Goal: Transaction & Acquisition: Book appointment/travel/reservation

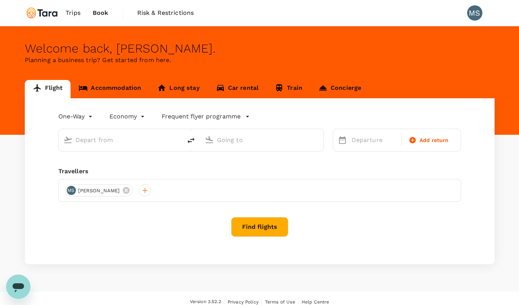
type input "roundtrip"
type input "Melbourne (MEL)"
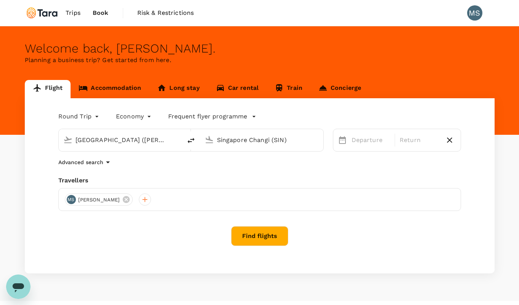
click at [93, 143] on input "Melbourne (MEL)" at bounding box center [120, 140] width 90 height 12
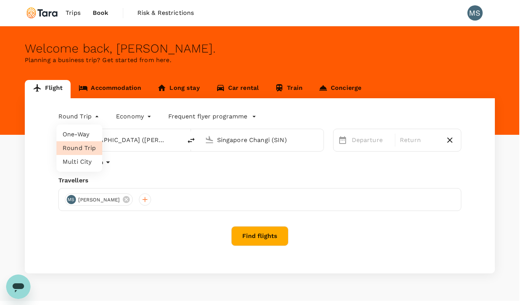
click at [97, 114] on body "Trips Book Risk & Restrictions MS Welcome back , Michael . Planning a business …" at bounding box center [262, 161] width 525 height 322
click at [85, 147] on li "Round Trip" at bounding box center [79, 148] width 46 height 14
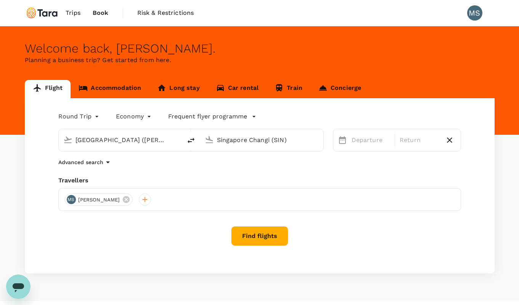
click at [237, 140] on input "Singapore Changi (SIN)" at bounding box center [262, 140] width 90 height 12
click at [231, 139] on input "Singapore Changi (SIN)" at bounding box center [262, 140] width 90 height 12
drag, startPoint x: 284, startPoint y: 141, endPoint x: 209, endPoint y: 136, distance: 76.0
click at [209, 136] on div "Singapore Changi (SIN)" at bounding box center [260, 138] width 117 height 17
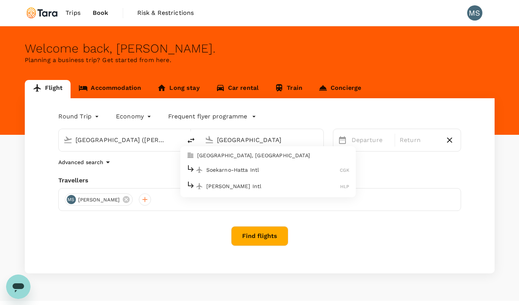
click at [229, 168] on p "Soekarno-Hatta Intl" at bounding box center [273, 170] width 134 height 8
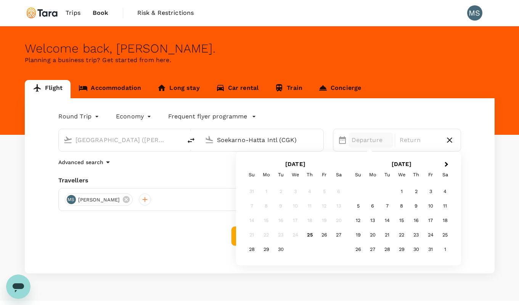
type input "Soekarno-Hatta Intl (CGK)"
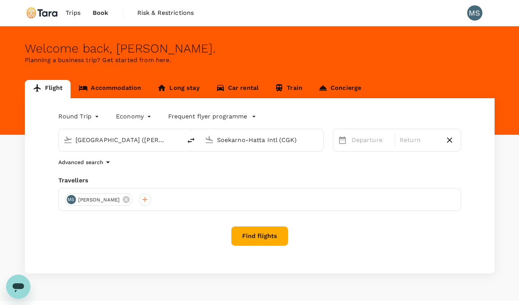
click at [211, 170] on div "Round Trip roundtrip Economy economy Frequent flyer programme Melbourne (MEL) S…" at bounding box center [260, 185] width 470 height 175
click at [357, 139] on p "Departure" at bounding box center [370, 140] width 39 height 9
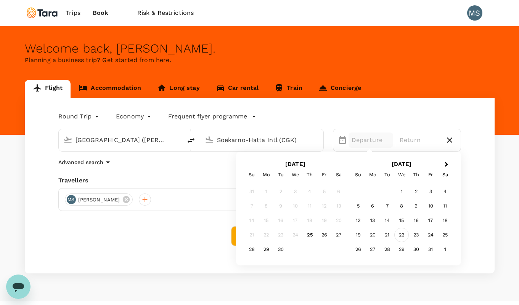
click at [401, 233] on div "22" at bounding box center [401, 235] width 14 height 14
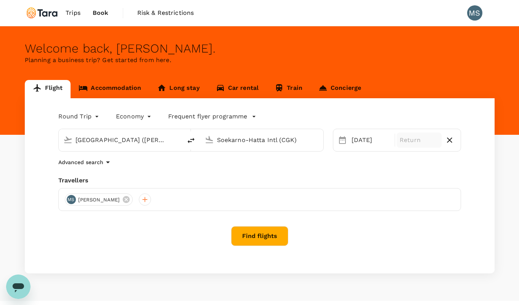
click at [430, 139] on p "Return" at bounding box center [419, 140] width 39 height 9
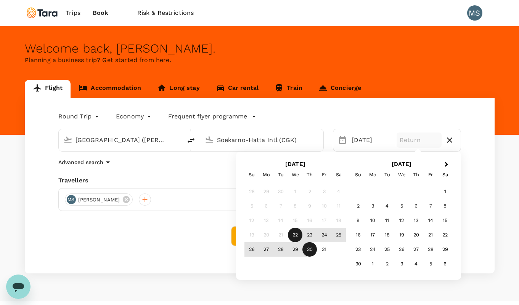
click at [311, 252] on div "30" at bounding box center [309, 249] width 14 height 14
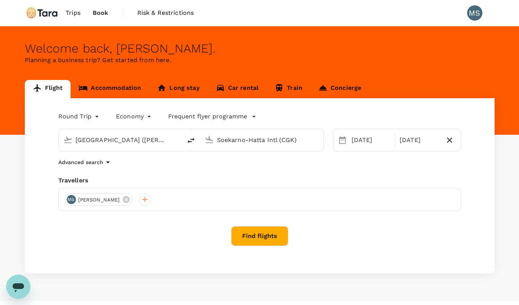
click at [106, 163] on icon "button" at bounding box center [107, 162] width 9 height 9
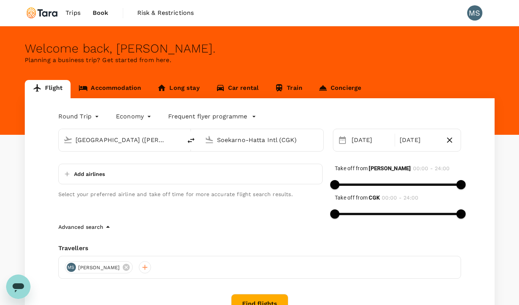
click at [114, 173] on div "Add airlines" at bounding box center [190, 174] width 264 height 21
click at [87, 166] on div "Add airlines" at bounding box center [190, 174] width 264 height 21
click at [88, 170] on button "Add airlines" at bounding box center [83, 174] width 43 height 14
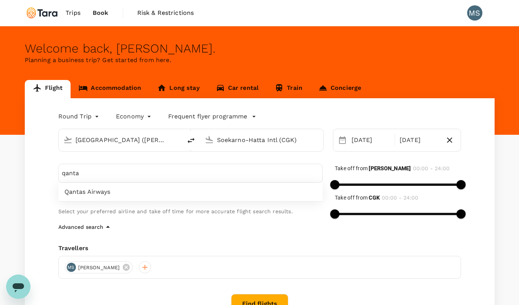
type input "qanta"
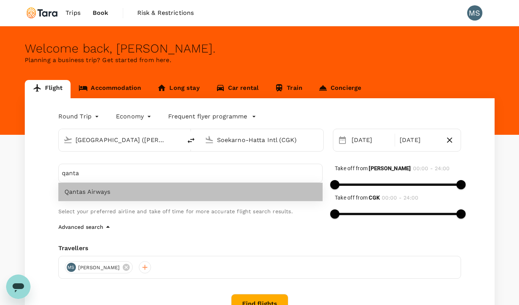
click at [99, 189] on span "Qantas Airways" at bounding box center [190, 192] width 252 height 9
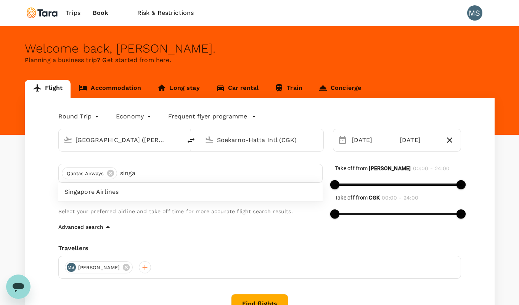
type input "singa"
click at [119, 192] on span "Singapore Airlines" at bounding box center [190, 192] width 252 height 9
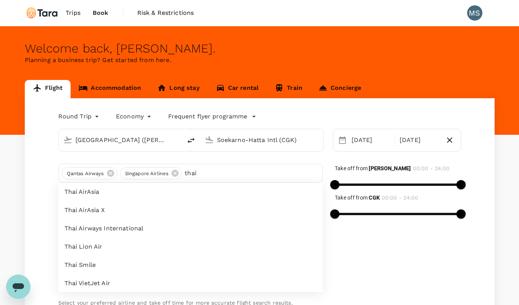
type input "thai"
click at [78, 231] on span "Thai Airways International" at bounding box center [190, 228] width 252 height 9
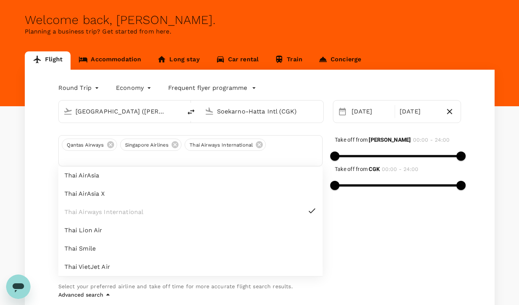
scroll to position [37, 0]
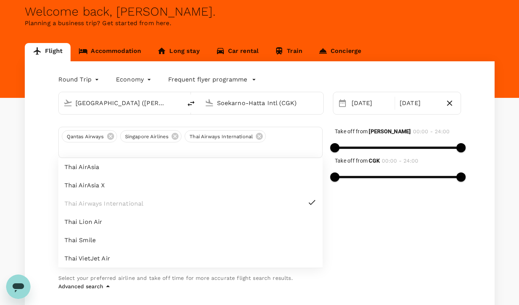
click at [355, 241] on div "Take off from MEL 00:00 - 24:00 Take off from CGK 00:00 - 24:00" at bounding box center [392, 198] width 138 height 167
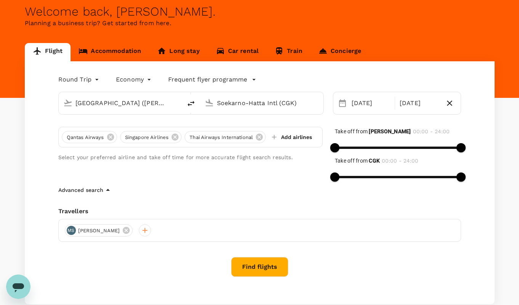
click at [282, 137] on button "Add airlines" at bounding box center [290, 137] width 43 height 14
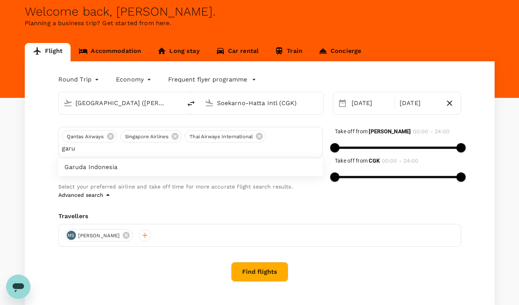
type input "garu"
click at [98, 170] on span "Garuda Indonesia" at bounding box center [190, 167] width 252 height 9
type input "960"
drag, startPoint x: 336, startPoint y: 176, endPoint x: 418, endPoint y: 177, distance: 81.6
click at [418, 177] on span at bounding box center [418, 177] width 9 height 9
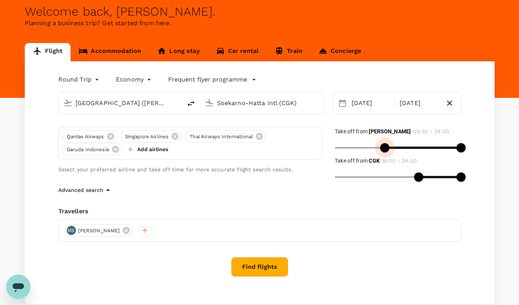
type input "540"
drag, startPoint x: 333, startPoint y: 148, endPoint x: 382, endPoint y: 148, distance: 48.8
click at [382, 148] on span at bounding box center [381, 147] width 9 height 9
click at [271, 266] on button "Find flights" at bounding box center [259, 267] width 57 height 20
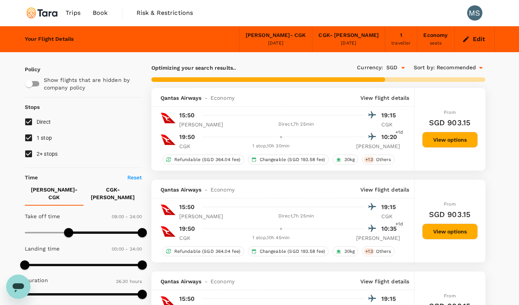
checkbox input "true"
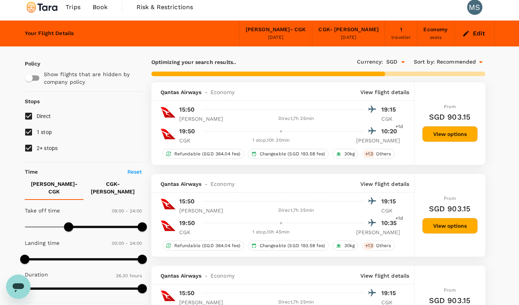
scroll to position [8, 0]
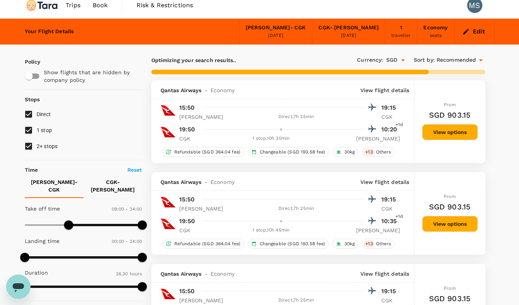
checkbox input "false"
checkbox input "true"
checkbox input "false"
checkbox input "true"
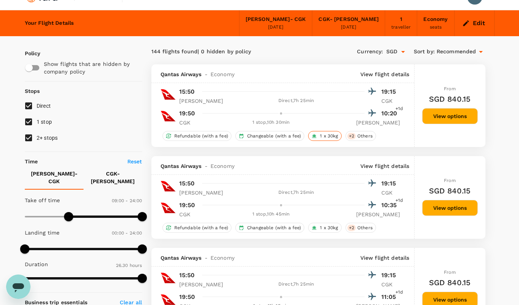
scroll to position [13, 0]
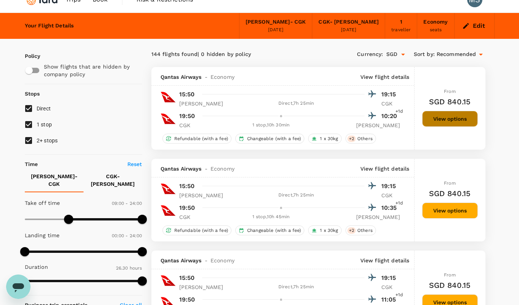
click at [447, 116] on button "View options" at bounding box center [450, 119] width 56 height 16
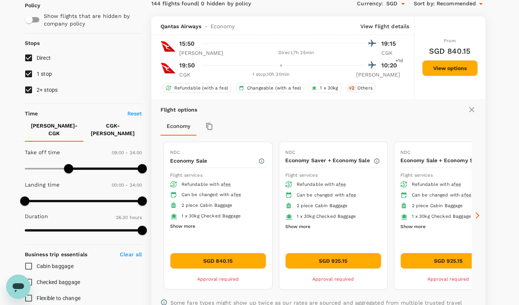
scroll to position [41, 0]
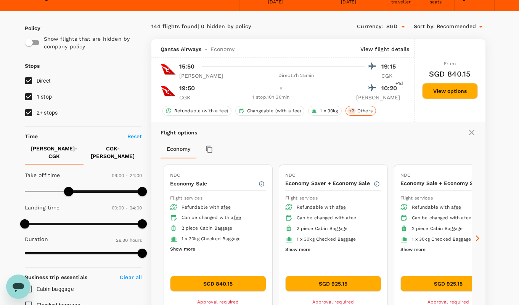
click at [357, 112] on span "Others" at bounding box center [364, 111] width 21 height 6
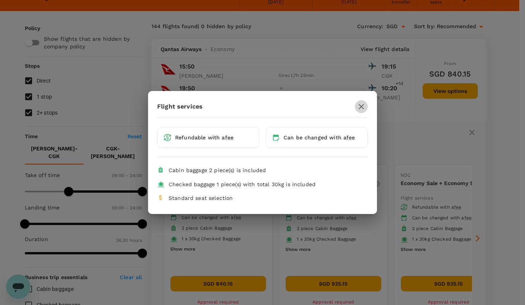
click at [361, 104] on icon "button" at bounding box center [360, 106] width 9 height 9
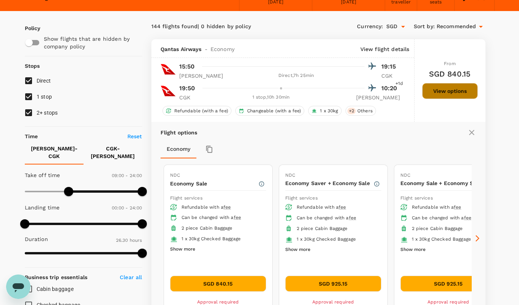
click at [440, 89] on button "View options" at bounding box center [450, 91] width 56 height 16
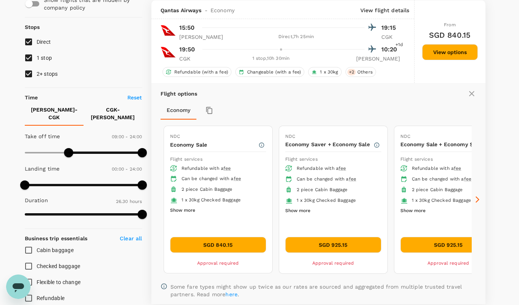
scroll to position [80, 0]
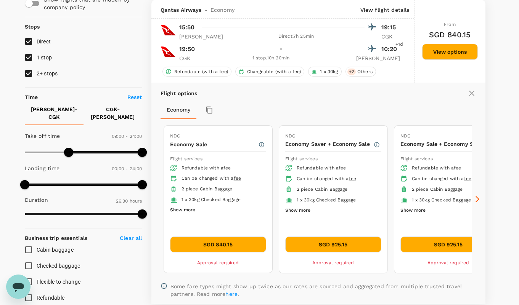
click at [207, 111] on icon "button" at bounding box center [209, 110] width 8 height 8
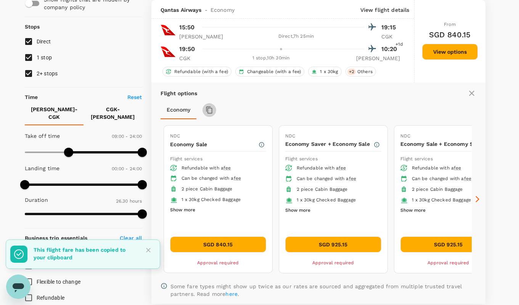
click at [207, 111] on icon "button" at bounding box center [209, 110] width 8 height 8
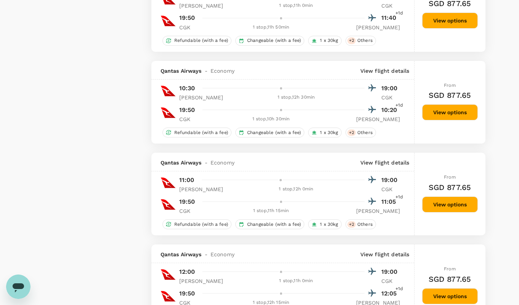
scroll to position [1981, 0]
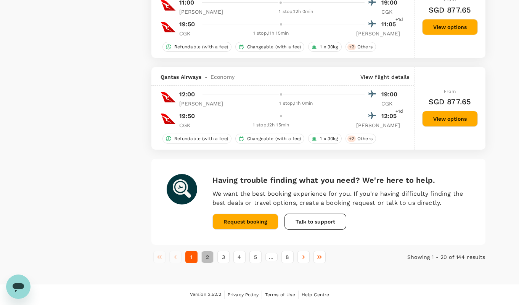
click at [206, 259] on button "2" at bounding box center [207, 257] width 12 height 12
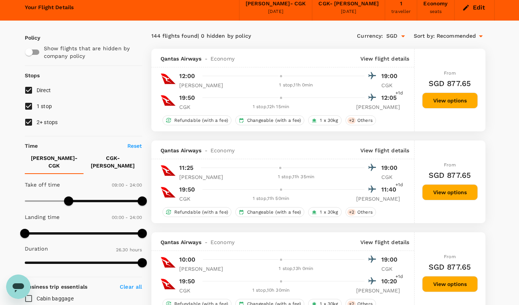
scroll to position [0, 0]
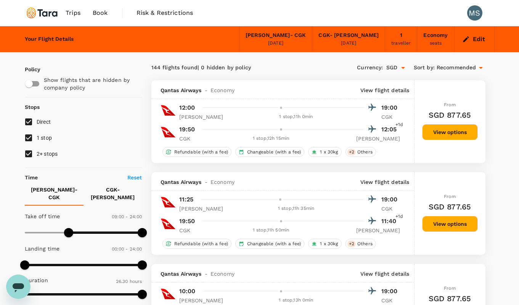
click at [25, 152] on input "2+ stops" at bounding box center [29, 154] width 16 height 16
checkbox input "false"
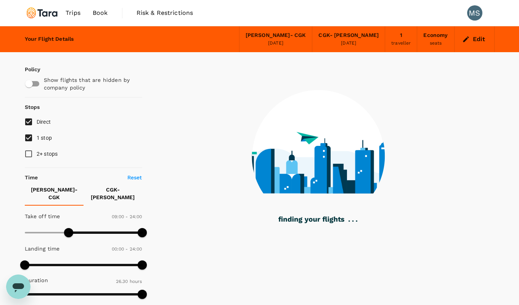
click at [28, 137] on input "1 stop" at bounding box center [29, 138] width 16 height 16
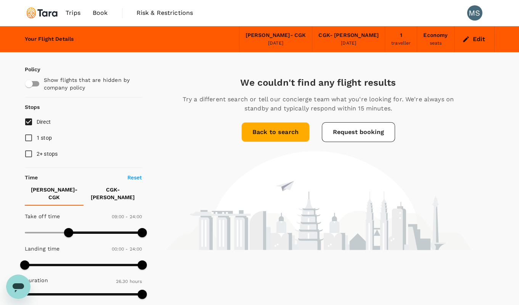
click at [31, 139] on input "1 stop" at bounding box center [29, 138] width 16 height 16
checkbox input "true"
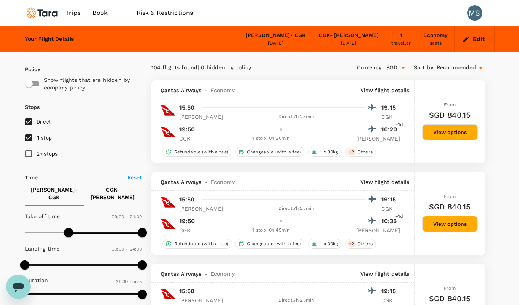
click at [404, 68] on icon "Open" at bounding box center [402, 67] width 9 height 9
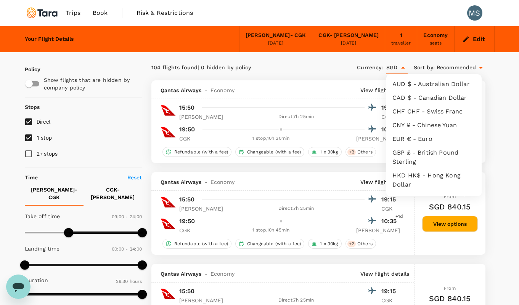
click at [406, 86] on li "AUD $ - Australian Dollar" at bounding box center [433, 84] width 95 height 14
type input "AUD"
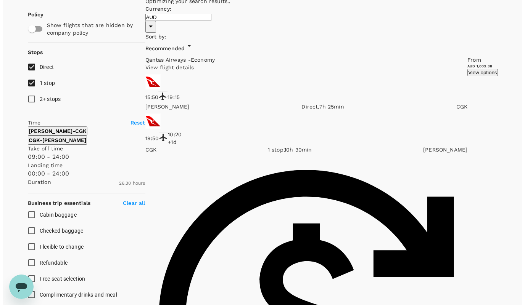
scroll to position [58, 0]
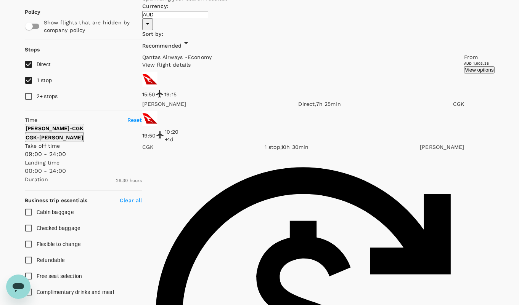
checkbox input "false"
checkbox input "true"
checkbox input "false"
checkbox input "true"
click at [367, 61] on p "View flight details" at bounding box center [303, 65] width 322 height 8
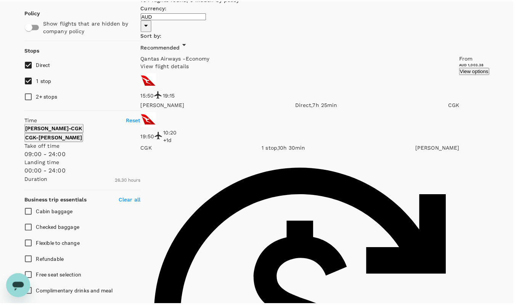
scroll to position [108, 0]
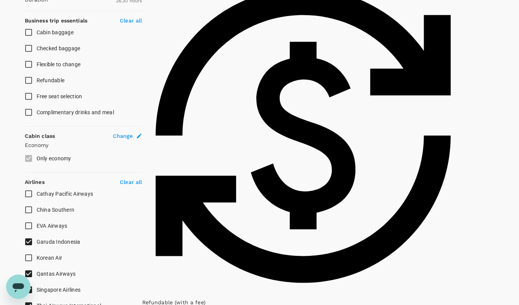
scroll to position [244, 0]
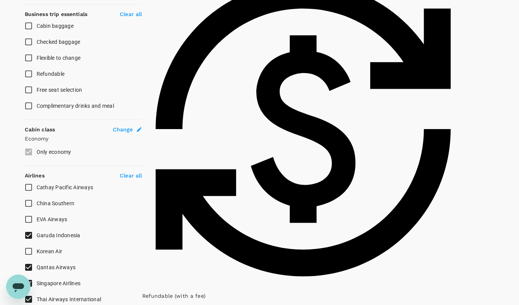
click at [27, 98] on input "Free seat selection" at bounding box center [29, 90] width 16 height 16
checkbox input "true"
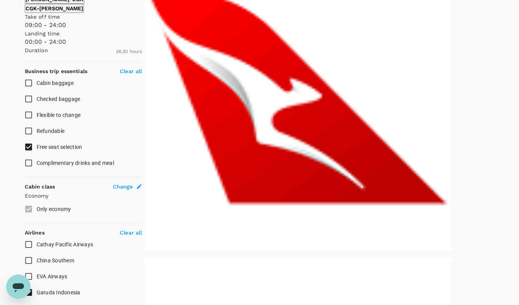
scroll to position [188, 0]
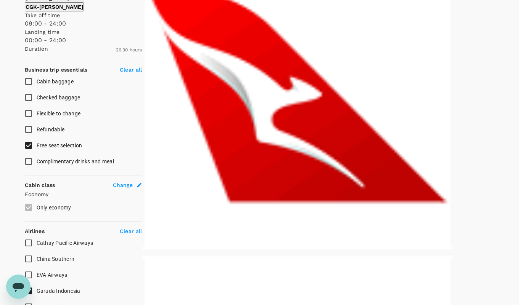
click at [32, 170] on input "Complimentary drinks and meal" at bounding box center [29, 162] width 16 height 16
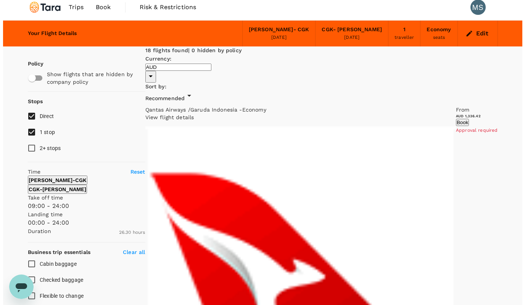
scroll to position [0, 0]
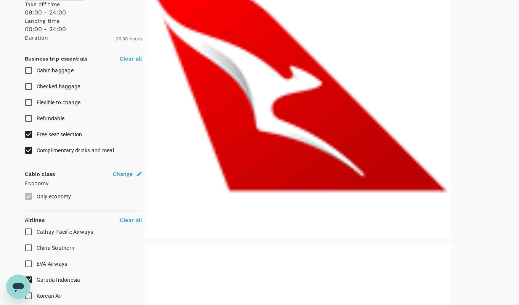
scroll to position [176, 0]
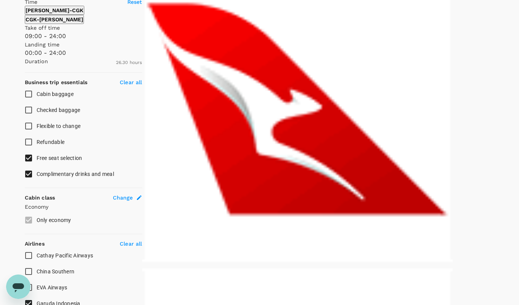
click at [26, 182] on input "Complimentary drinks and meal" at bounding box center [29, 174] width 16 height 16
checkbox input "false"
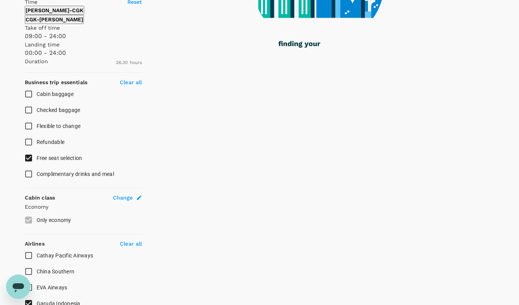
click at [27, 166] on input "Free seat selection" at bounding box center [29, 158] width 16 height 16
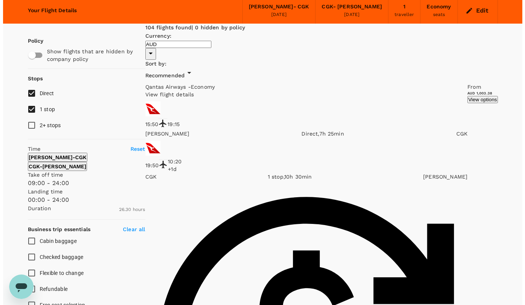
scroll to position [29, 0]
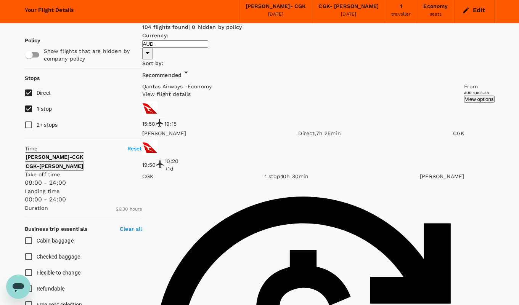
click at [382, 90] on p "View flight details" at bounding box center [303, 94] width 322 height 8
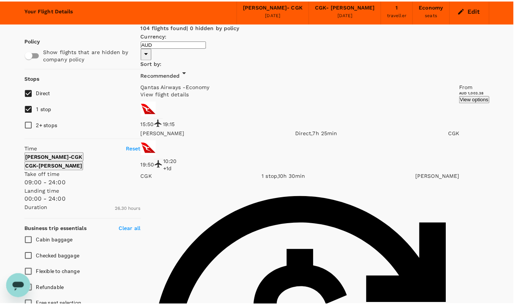
scroll to position [40, 0]
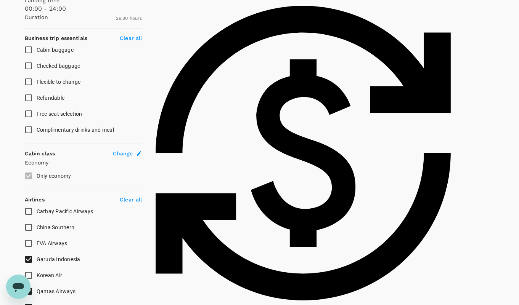
scroll to position [207, 0]
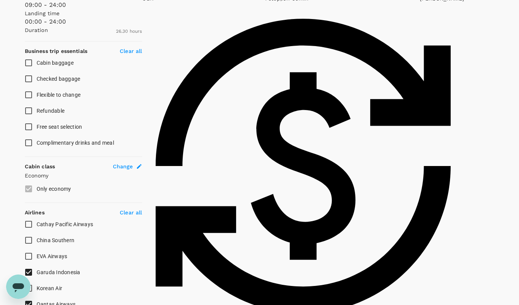
click at [29, 135] on input "Free seat selection" at bounding box center [29, 127] width 16 height 16
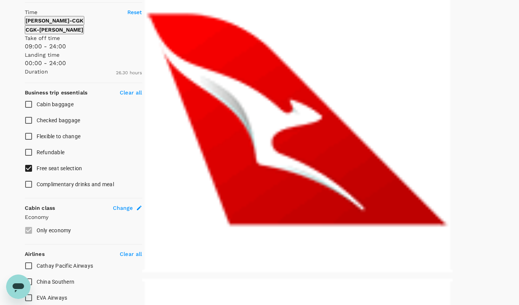
scroll to position [179, 0]
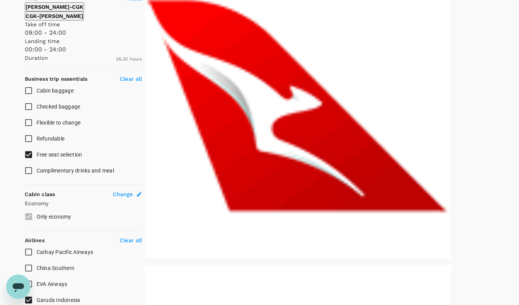
click at [29, 163] on input "Free seat selection" at bounding box center [29, 155] width 16 height 16
checkbox input "false"
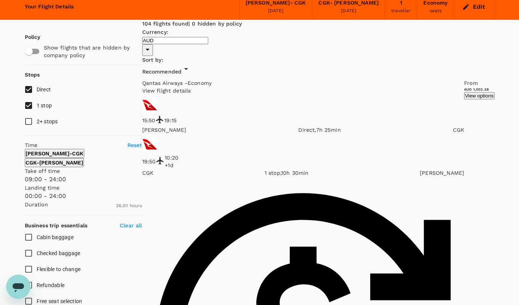
scroll to position [92, 0]
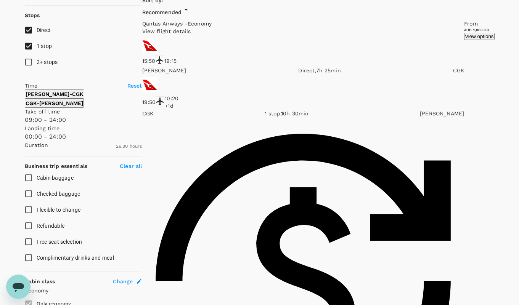
click at [165, 96] on div at bounding box center [160, 101] width 9 height 11
click at [464, 40] on button "View options" at bounding box center [479, 36] width 30 height 7
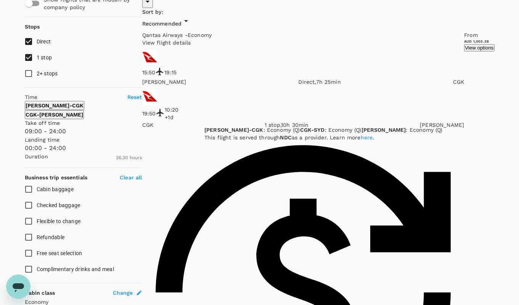
click at [361, 135] on link "here" at bounding box center [367, 138] width 12 height 6
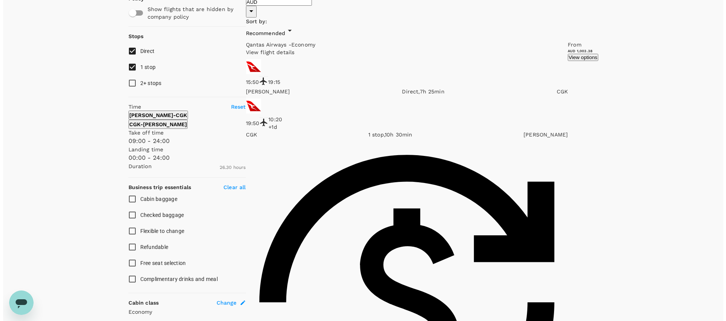
scroll to position [71, 0]
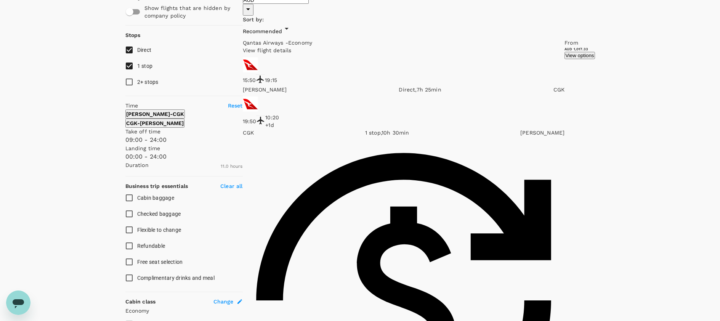
scroll to position [71, 0]
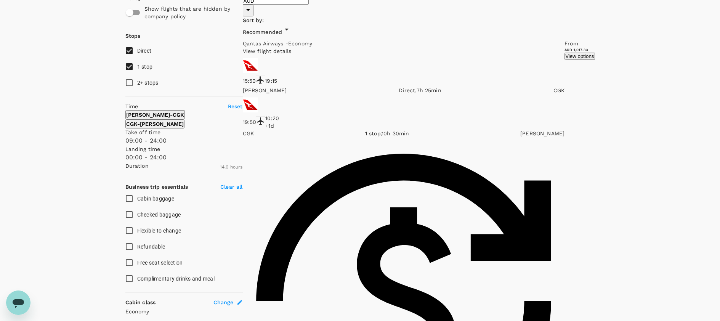
click at [518, 60] on button "View options" at bounding box center [580, 56] width 30 height 7
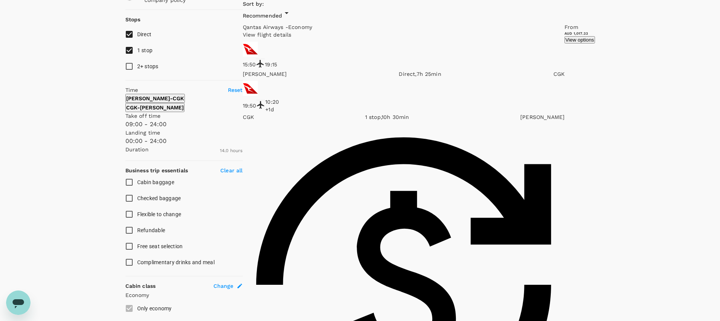
scroll to position [88, 0]
type input "1590"
checkbox input "false"
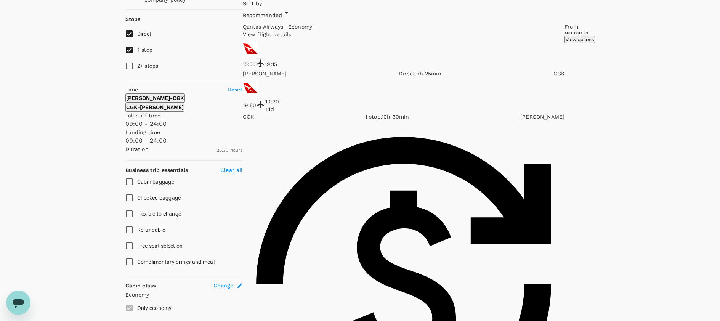
checkbox input "false"
checkbox input "true"
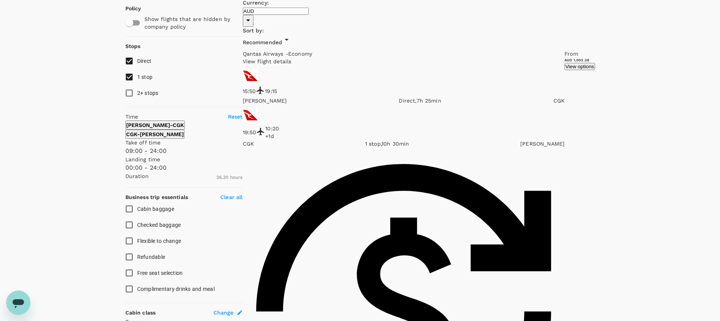
scroll to position [77, 0]
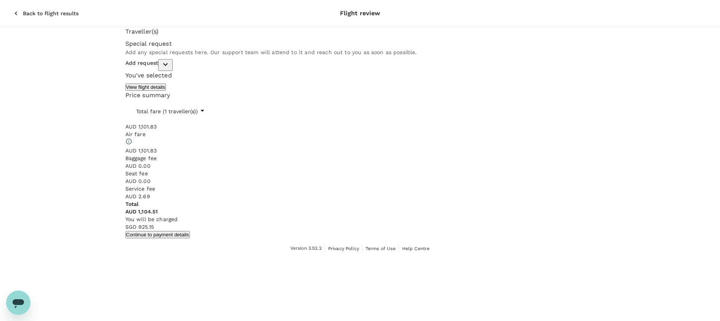
click at [170, 69] on icon "button" at bounding box center [165, 64] width 9 height 9
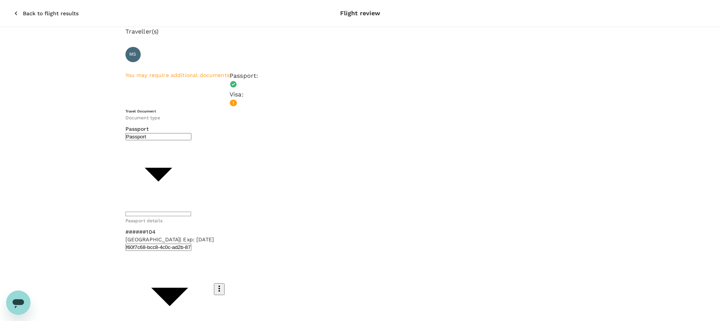
type input "e13f3094-9bdd-4f10-9487-536295adc4b9"
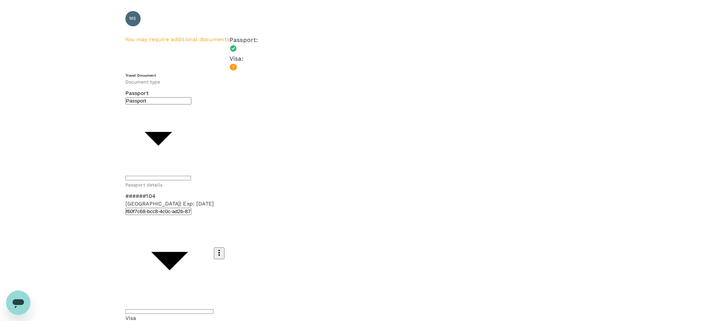
scroll to position [42, 0]
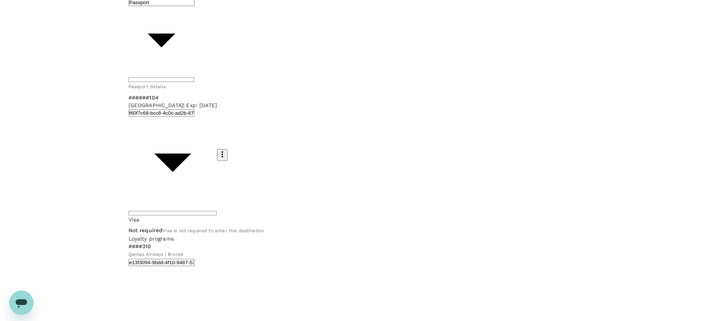
scroll to position [93, 0]
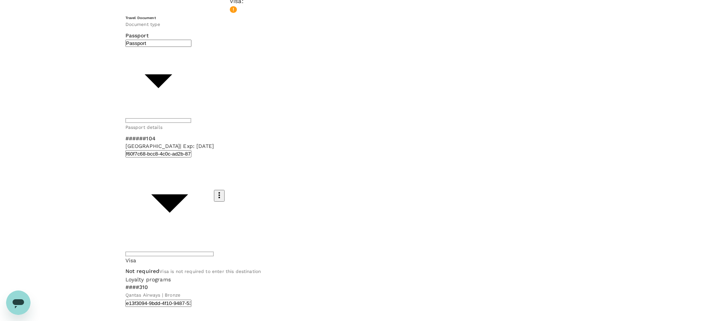
type input "9b978822-4779-4897-880a-17c8504d3706"
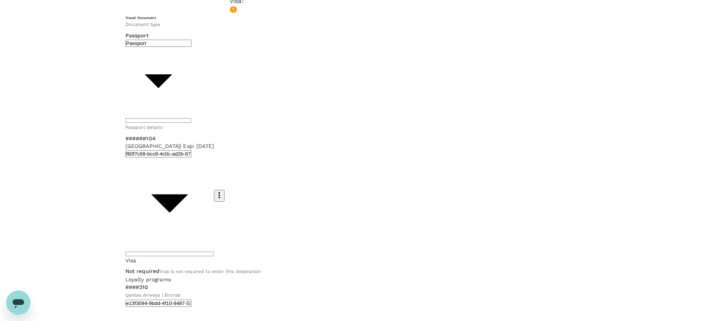
type textarea "China Indonesia meeting and Nickel meetings, debrief day with Indonesia, Xinyin…"
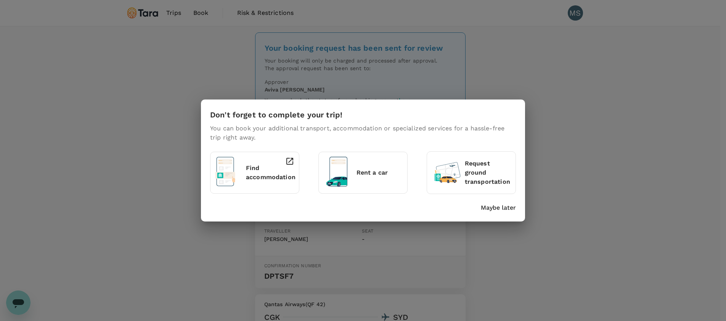
click at [510, 207] on p "Maybe later" at bounding box center [498, 207] width 35 height 9
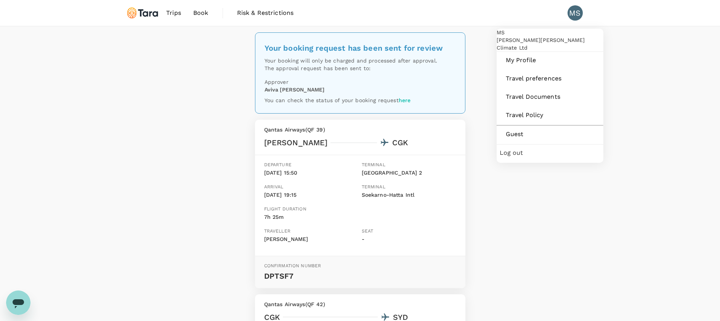
click at [578, 13] on div "MS" at bounding box center [575, 12] width 15 height 15
click at [574, 13] on div "MS" at bounding box center [575, 12] width 15 height 15
click at [528, 157] on span "Log out" at bounding box center [550, 152] width 101 height 9
